Goal: Transaction & Acquisition: Purchase product/service

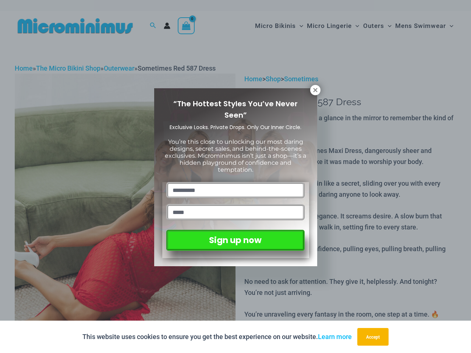
click at [235, 182] on input "text" at bounding box center [235, 190] width 138 height 16
click at [374, 337] on button "Accept" at bounding box center [372, 337] width 31 height 18
click at [235, 182] on input "text" at bounding box center [235, 190] width 138 height 16
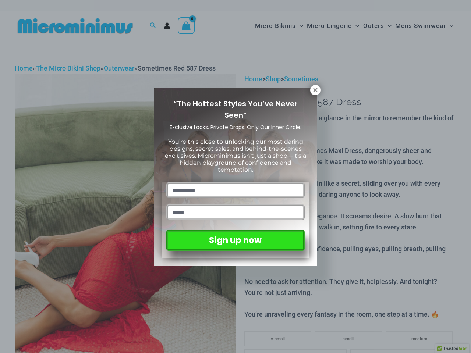
click at [315, 90] on icon at bounding box center [315, 90] width 4 height 4
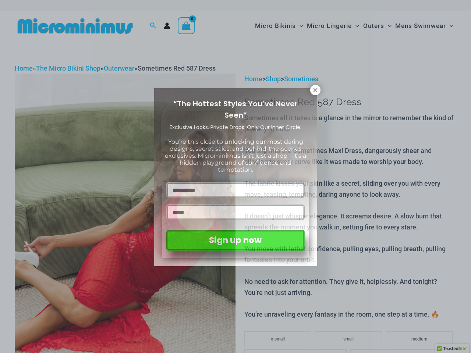
click at [315, 90] on icon at bounding box center [315, 90] width 4 height 4
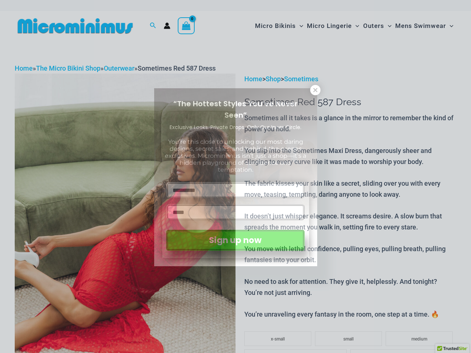
click at [315, 90] on icon at bounding box center [315, 90] width 4 height 4
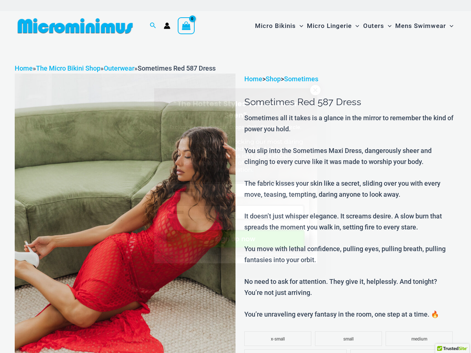
click at [235, 239] on button "Sign up now" at bounding box center [235, 239] width 138 height 18
